Goal: Contribute content: Contribute content

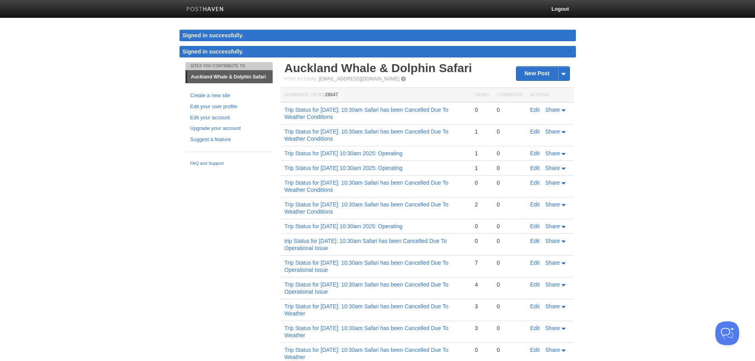
drag, startPoint x: 385, startPoint y: 116, endPoint x: 280, endPoint y: 105, distance: 105.5
click at [280, 105] on div "New Post by Web by Email Auckland Whale & Dolphin Safari Post by Email [EMAIL_A…" at bounding box center [427, 289] width 297 height 455
click at [392, 113] on td "Trip Status for [DATE]: 10:30am Safari has been Cancelled Due To Weather Condit…" at bounding box center [376, 113] width 190 height 22
drag, startPoint x: 390, startPoint y: 114, endPoint x: 284, endPoint y: 111, distance: 106.6
click at [284, 111] on td "Trip Status for [DATE]: 10:30am Safari has been Cancelled Due To Weather Condit…" at bounding box center [376, 113] width 190 height 22
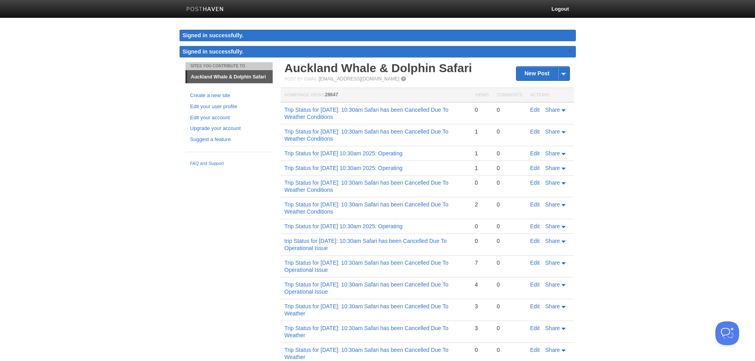
copy link "Trip Status for [DATE]: 10:30am Safari has been Cancelled Due To Weather Condit…"
click at [540, 69] on link "New Post" at bounding box center [542, 74] width 53 height 14
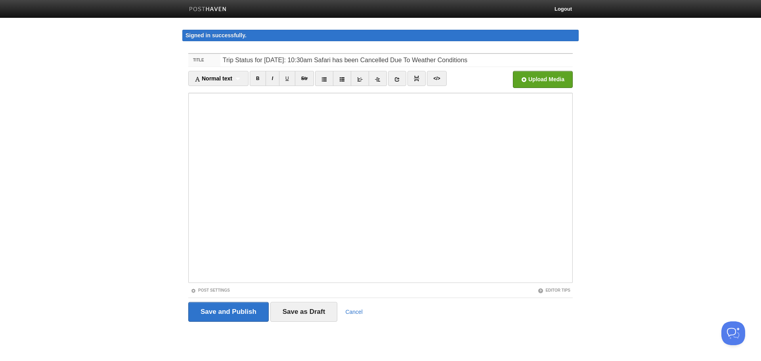
click at [289, 60] on input "Trip Status for [DATE]: 10:30am Safari has been Cancelled Due To Weather Condit…" at bounding box center [396, 60] width 352 height 13
type input "Trip Status for [DATE]: 10:30am Safari has been Cancelled Due To Weather Condit…"
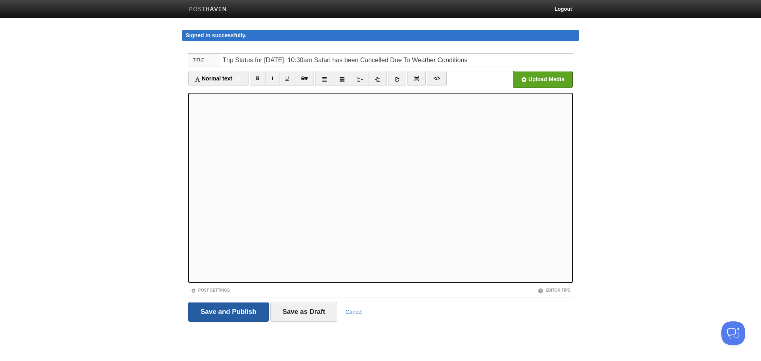
click at [240, 305] on input "Save and Publish" at bounding box center [228, 312] width 80 height 20
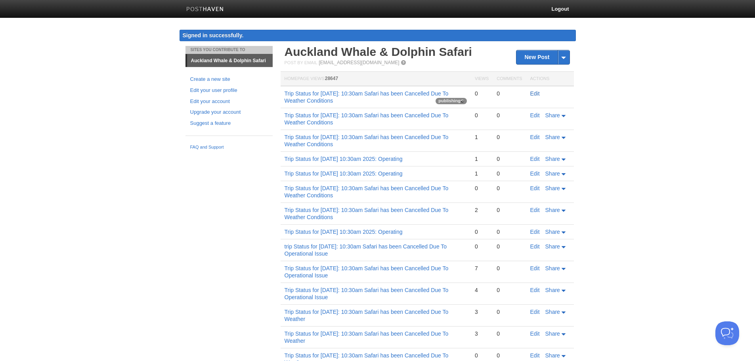
click at [536, 92] on link "Edit" at bounding box center [535, 93] width 10 height 6
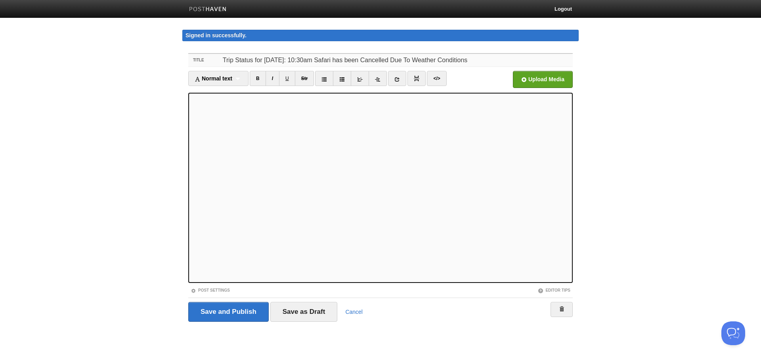
click at [300, 57] on input "Trip Status for [DATE]: 10:30am Safari has been Cancelled Due To Weather Condit…" at bounding box center [396, 60] width 352 height 13
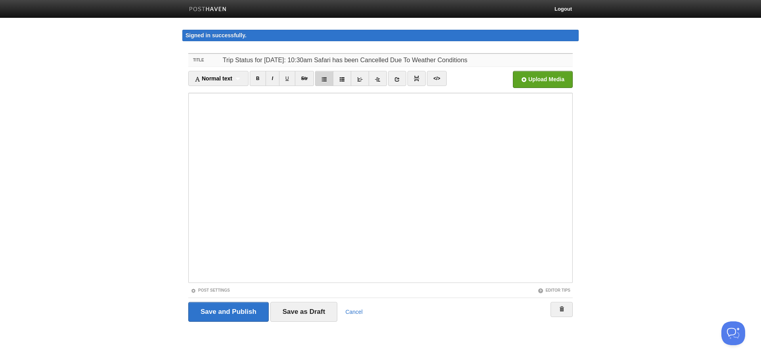
type input "Trip Status for [DATE]: 10:30am Safari has been Cancelled Due To Weather Condit…"
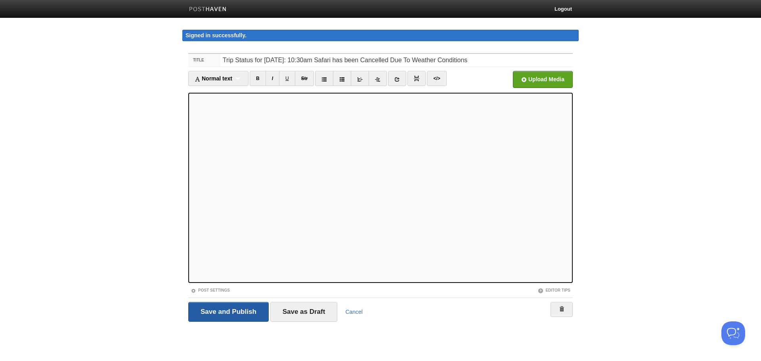
click at [242, 313] on input "Save and Publish" at bounding box center [228, 312] width 80 height 20
